Goal: Information Seeking & Learning: Learn about a topic

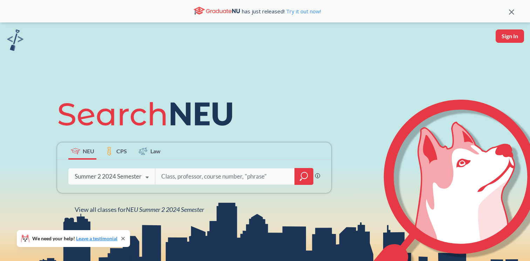
click at [107, 171] on div "Summer 2 2024 Semester Fall 2025 Semester Summer 2 2025 Semester Summer Full 20…" at bounding box center [111, 177] width 87 height 18
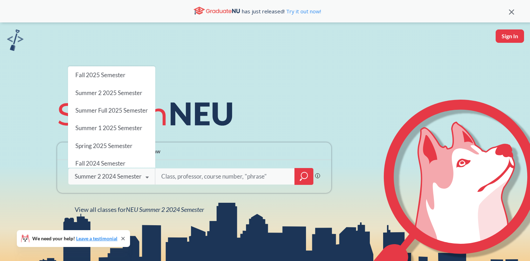
scroll to position [30, 0]
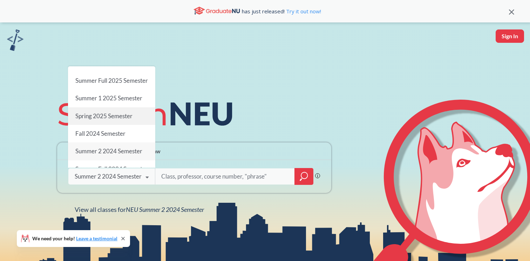
click at [105, 120] on span "Spring 2025 Semester" at bounding box center [103, 115] width 57 height 7
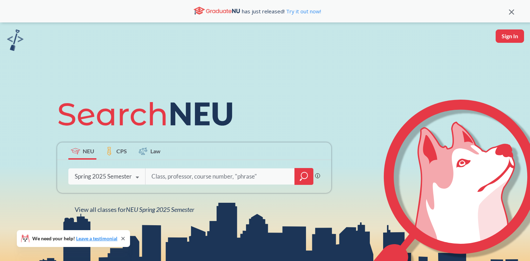
click at [203, 181] on input "search" at bounding box center [220, 176] width 139 height 15
click at [121, 179] on div "Spring 2025 Semester" at bounding box center [103, 177] width 57 height 8
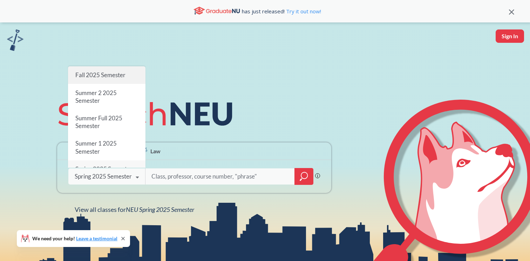
click at [109, 76] on span "Fall 2025 Semester" at bounding box center [100, 74] width 50 height 7
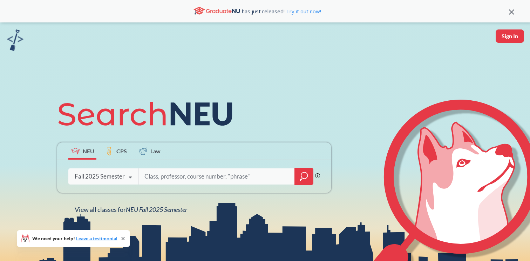
click at [196, 175] on input "search" at bounding box center [217, 176] width 146 height 15
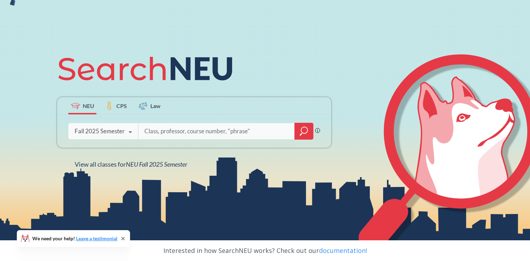
scroll to position [48, 0]
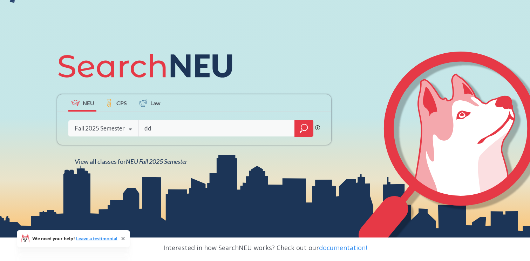
type input "d"
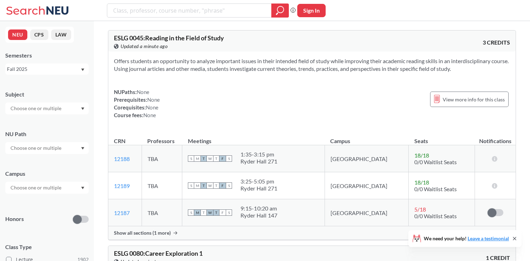
click at [40, 144] on input "text" at bounding box center [36, 148] width 59 height 8
click at [42, 189] on div "Difference/Diversity ( 114 )" at bounding box center [46, 183] width 83 height 19
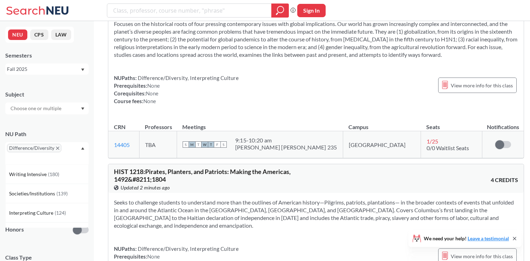
scroll to position [4771, 0]
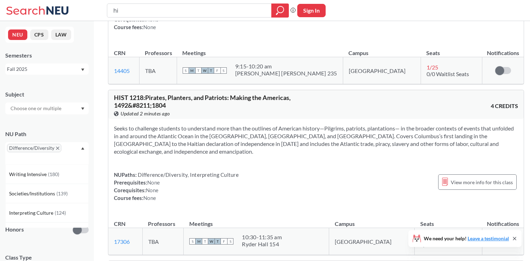
type input "h"
click at [71, 109] on div at bounding box center [46, 108] width 83 height 12
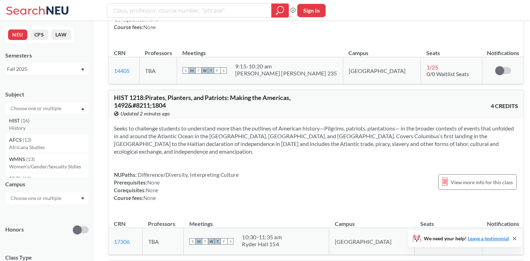
click at [52, 121] on div "HIST ( 16 )" at bounding box center [48, 121] width 79 height 8
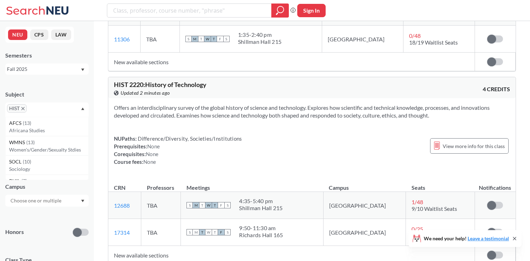
scroll to position [1754, 0]
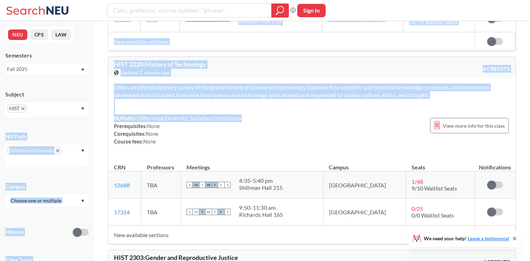
drag, startPoint x: 247, startPoint y: 121, endPoint x: 85, endPoint y: 118, distance: 162.1
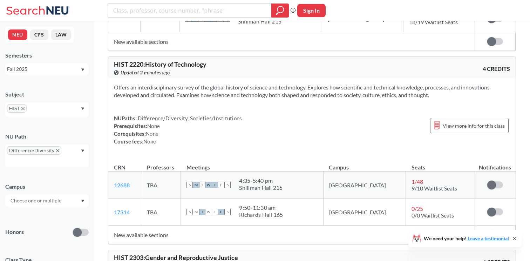
click at [169, 117] on span "Difference/Diversity, Societies/Institutions" at bounding box center [189, 118] width 105 height 6
click at [23, 111] on span "HIST" at bounding box center [17, 108] width 20 height 8
click at [24, 106] on span "HIST" at bounding box center [17, 108] width 20 height 8
click at [22, 108] on icon "X to remove pill" at bounding box center [22, 108] width 3 height 3
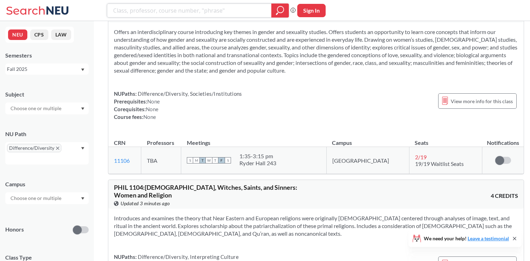
click at [163, 9] on input "search" at bounding box center [190, 11] width 154 height 12
type input "1300"
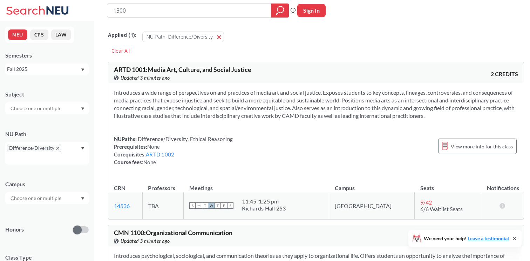
scroll to position [25, 0]
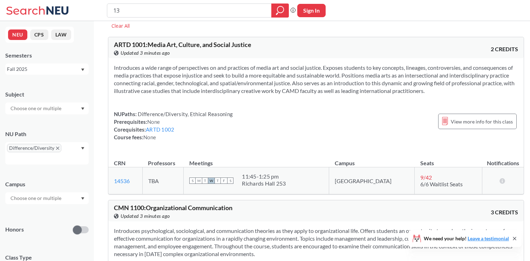
type input "1"
click at [49, 96] on div "Subject" at bounding box center [46, 95] width 83 height 8
click at [42, 106] on input "text" at bounding box center [36, 108] width 59 height 8
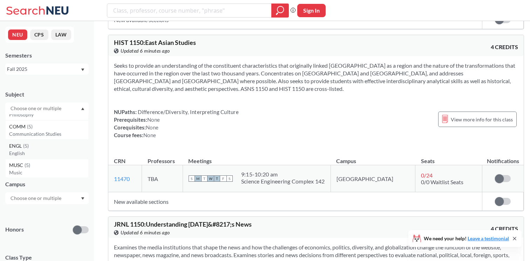
scroll to position [0, 0]
click at [57, 106] on input "text" at bounding box center [36, 108] width 59 height 8
click at [80, 112] on div at bounding box center [46, 108] width 83 height 12
click at [277, 13] on icon "magnifying glass" at bounding box center [277, 13] width 2 height 2
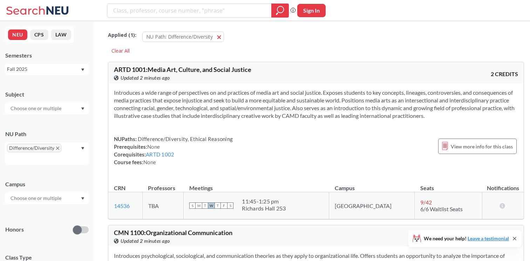
click at [361, 36] on div "Applied ( 1 ): NU Path: Difference/Diversity Difference/Diversity" at bounding box center [316, 35] width 416 height 21
click at [239, 11] on input "search" at bounding box center [190, 11] width 154 height 12
type input "japanese"
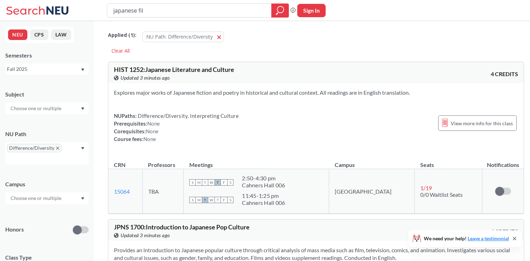
type input "japanese film"
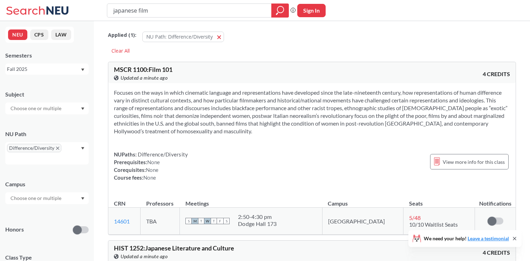
click at [50, 103] on div at bounding box center [46, 108] width 83 height 12
click at [42, 158] on div "PHIL ( 7 )" at bounding box center [48, 157] width 79 height 8
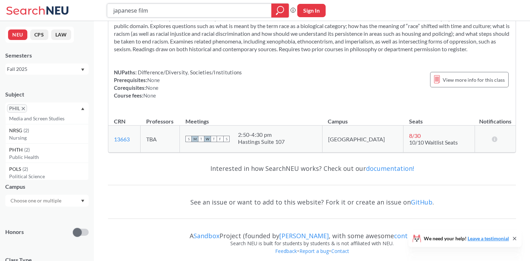
scroll to position [274, 0]
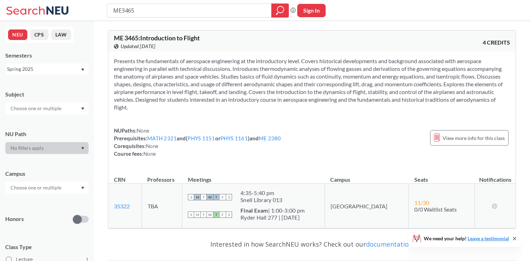
click at [198, 119] on div "Presents the fundamentals of aerospace engineering at the introductory level. C…" at bounding box center [312, 110] width 408 height 117
click at [222, 113] on div "Presents the fundamentals of aerospace engineering at the introductory level. C…" at bounding box center [312, 110] width 408 height 117
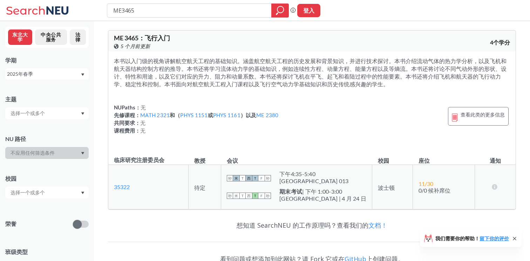
drag, startPoint x: 140, startPoint y: 115, endPoint x: 165, endPoint y: 115, distance: 24.9
click at [165, 115] on font "MATH 2321" at bounding box center [154, 115] width 29 height 6
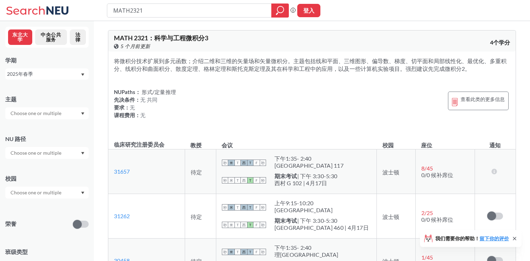
type input "ME3465"
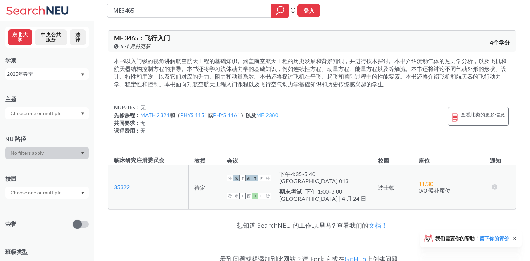
click at [269, 115] on font "ME 2380" at bounding box center [267, 115] width 22 height 6
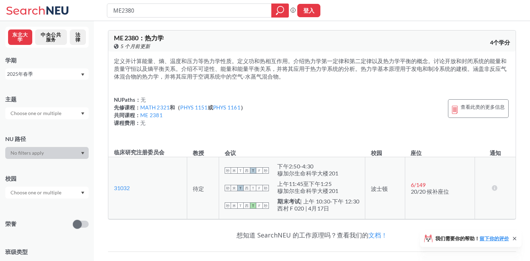
type input "ME3465"
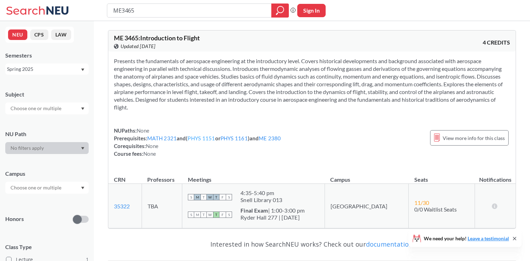
click at [197, 139] on link "PHYS 1151" at bounding box center [201, 138] width 27 height 6
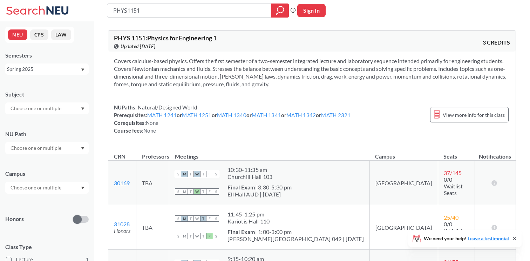
type input "ME3465"
